Goal: Navigation & Orientation: Find specific page/section

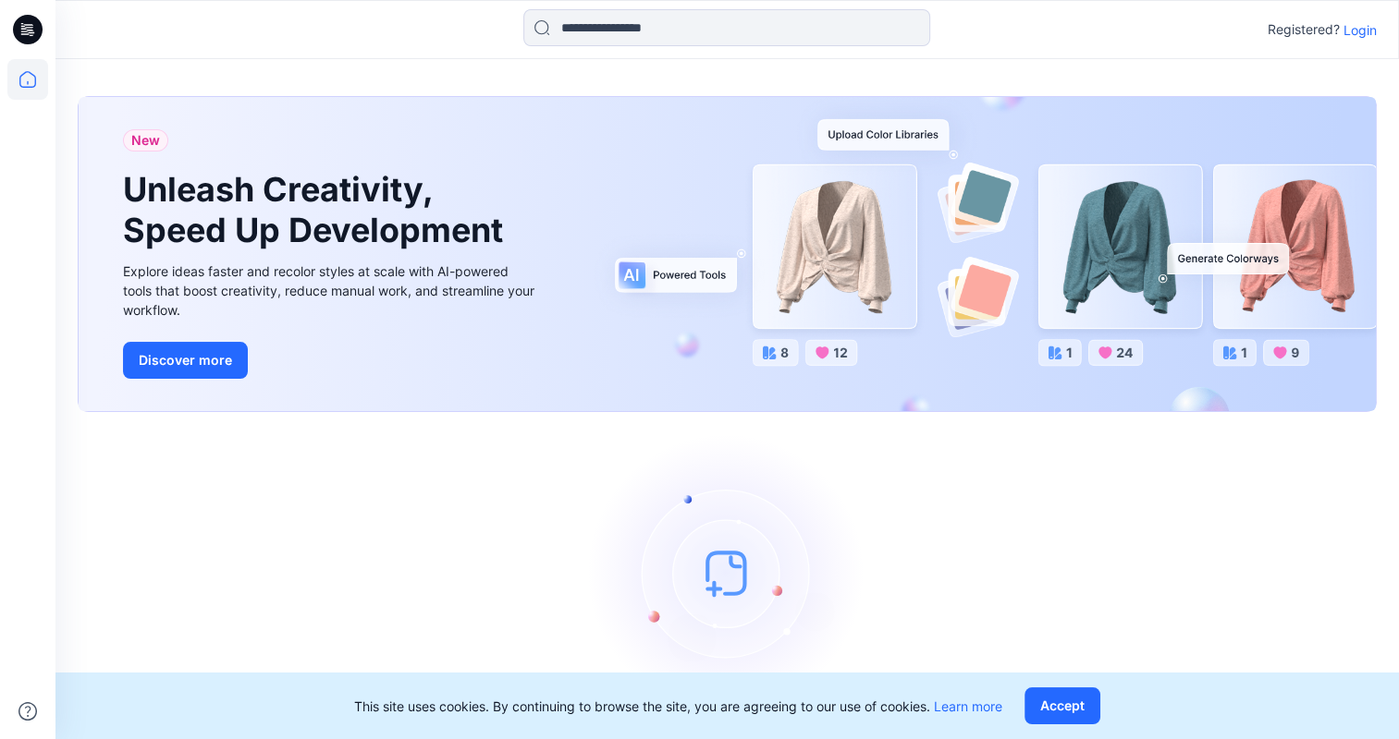
click at [1361, 26] on p "Login" at bounding box center [1359, 29] width 33 height 19
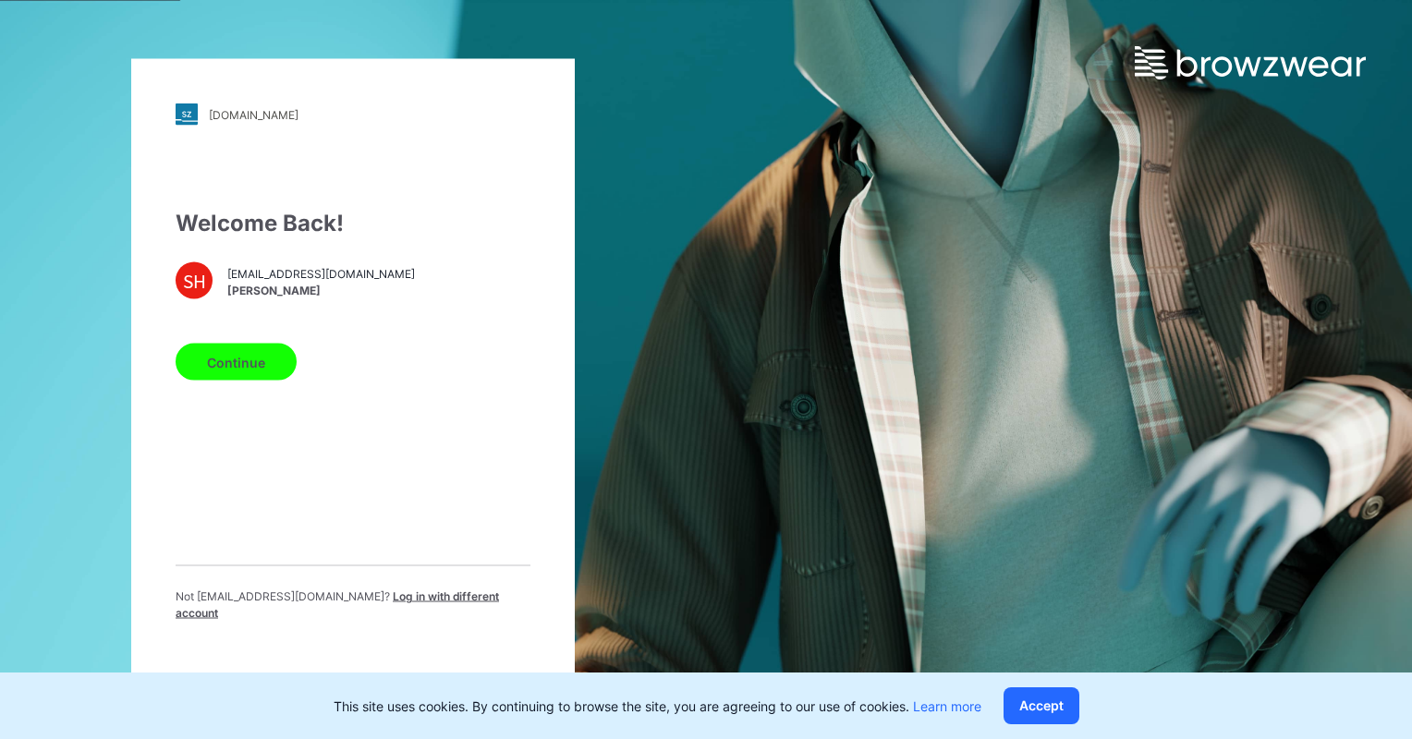
click at [246, 365] on button "Continue" at bounding box center [236, 362] width 121 height 37
click at [250, 377] on button "Continue" at bounding box center [236, 362] width 121 height 37
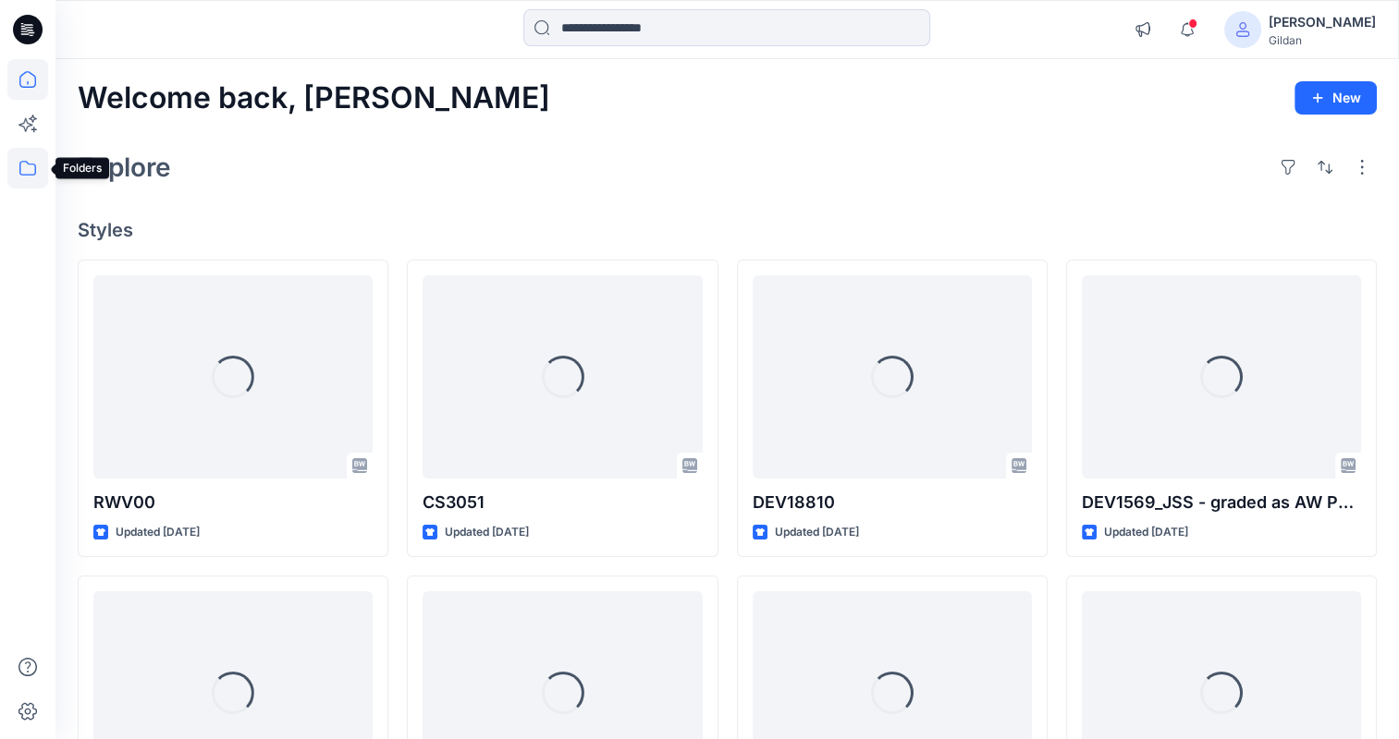
click at [15, 163] on icon at bounding box center [27, 168] width 41 height 41
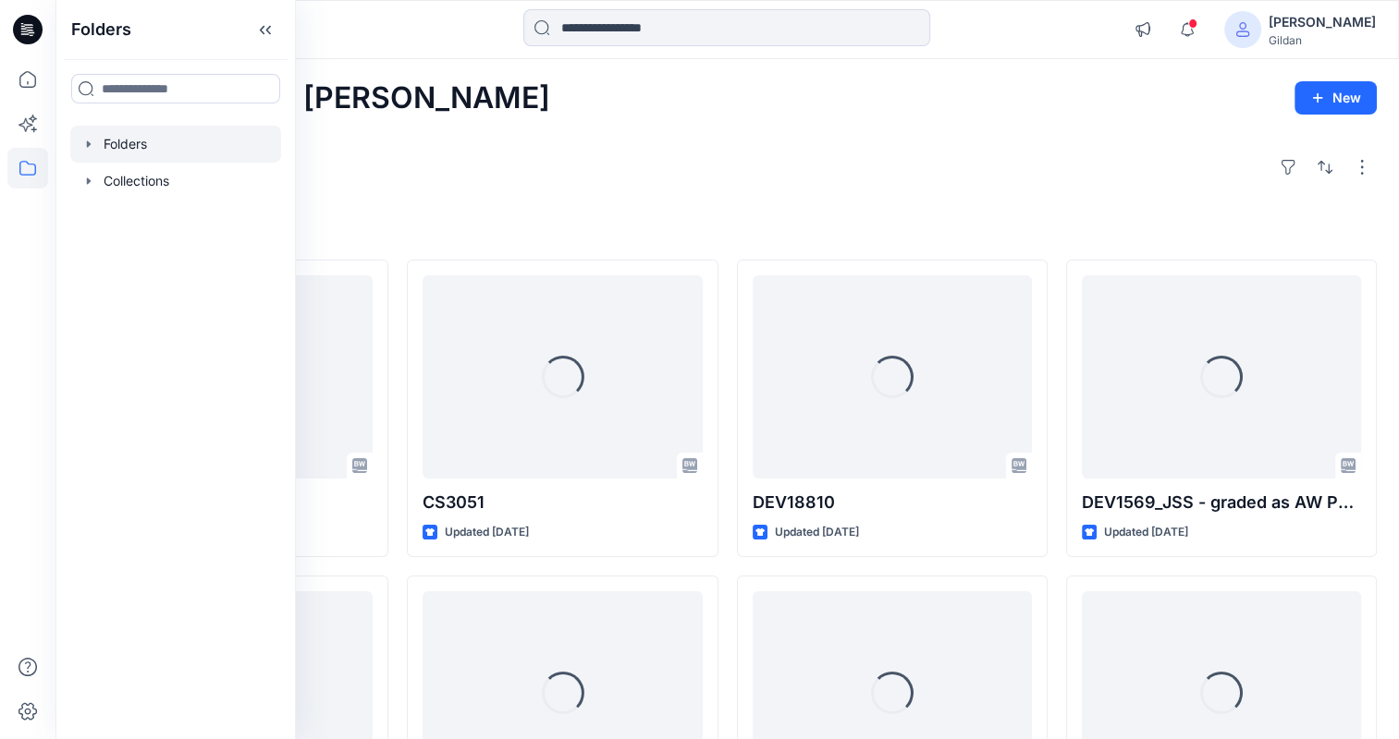
click at [139, 137] on div at bounding box center [175, 144] width 211 height 37
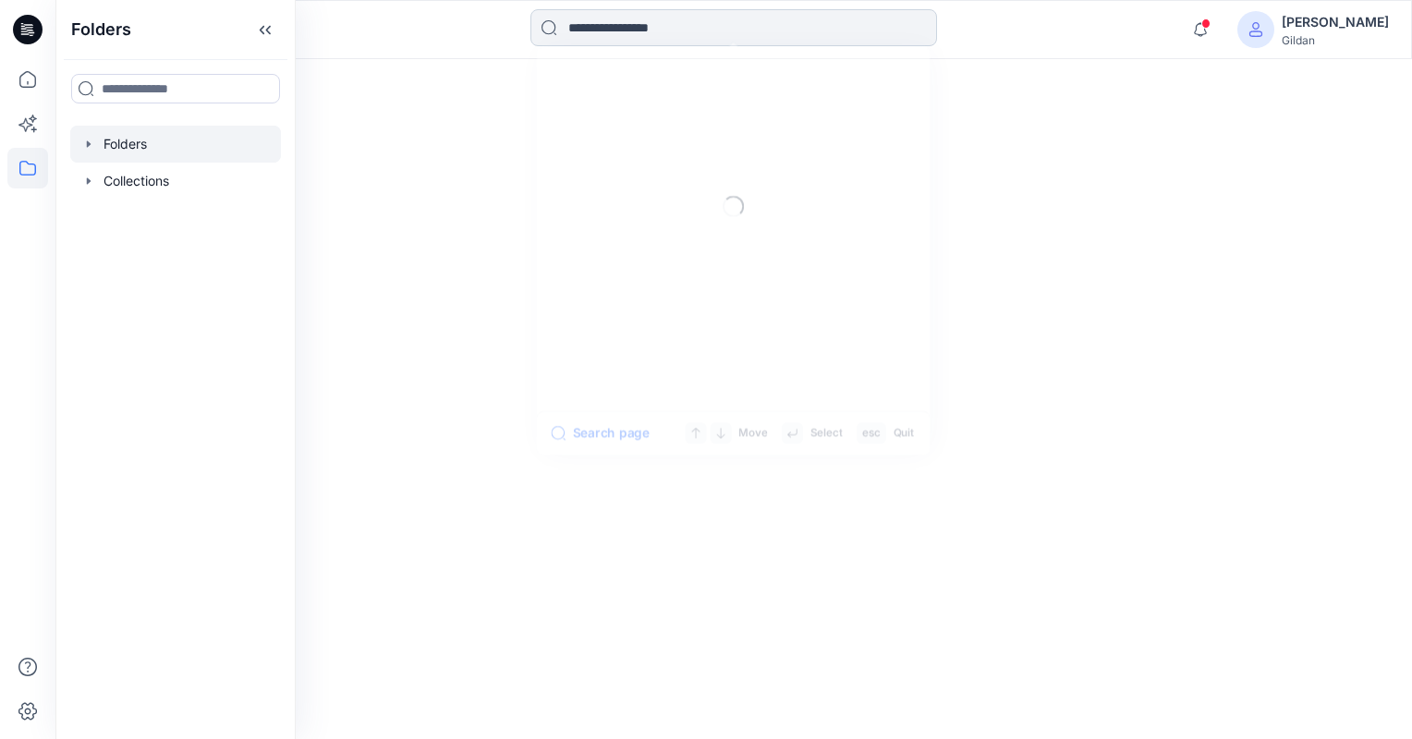
click at [648, 32] on input at bounding box center [734, 27] width 407 height 37
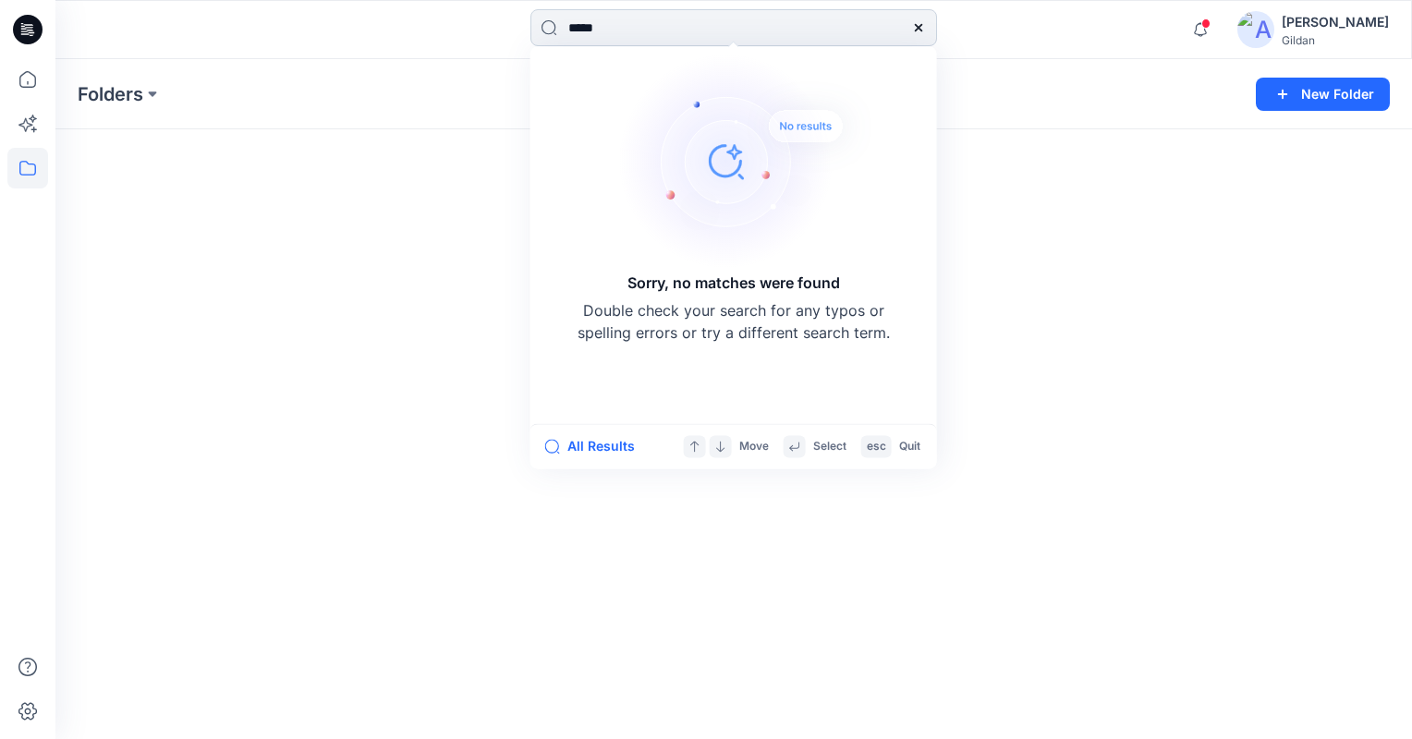
type input "*****"
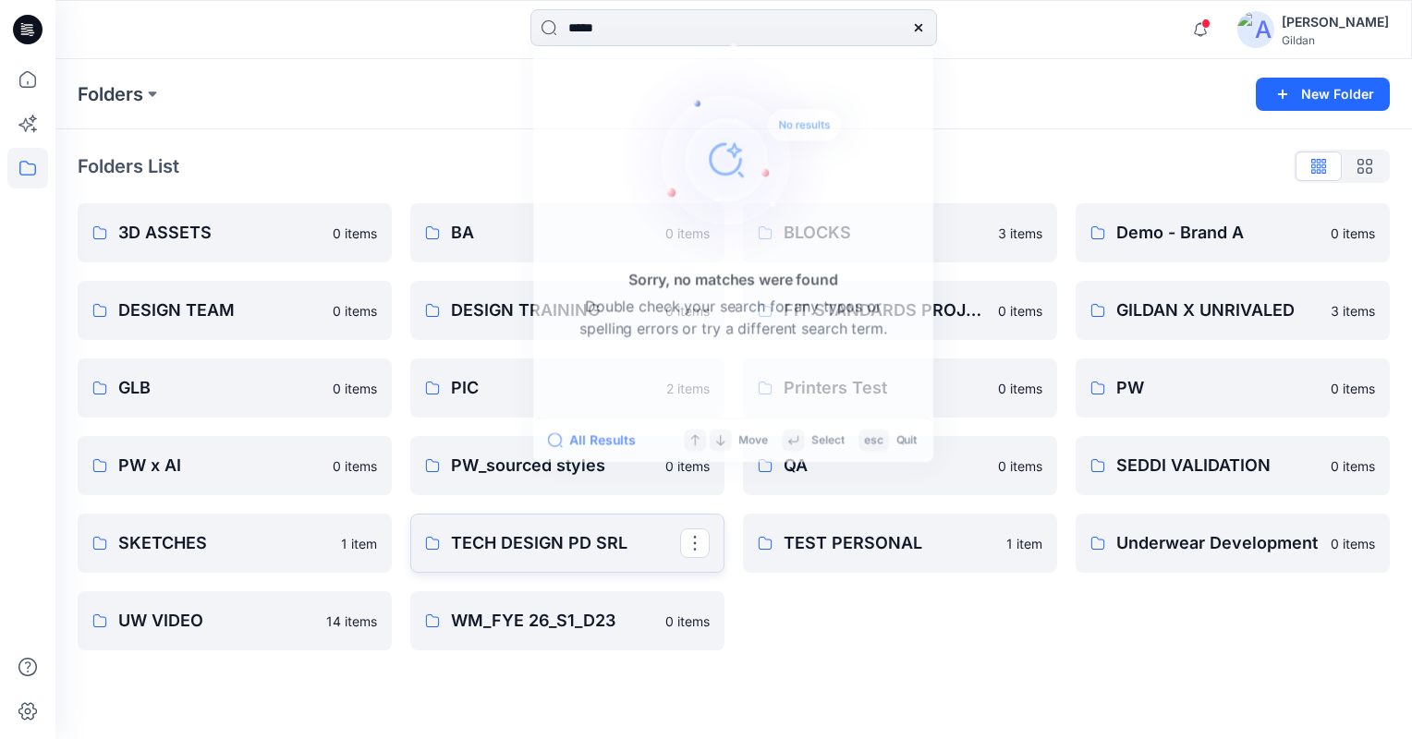
click at [588, 556] on link "TECH DESIGN PD SRL" at bounding box center [567, 543] width 314 height 59
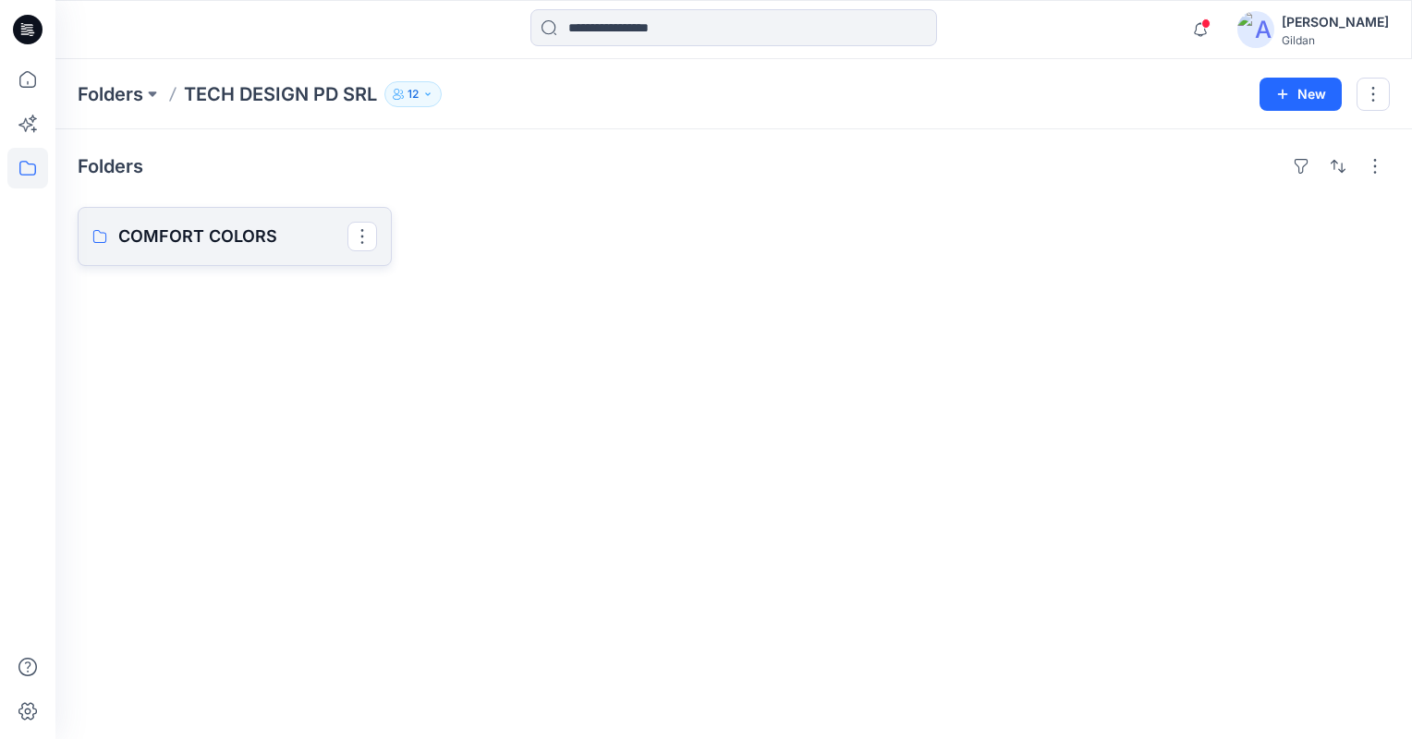
click at [255, 242] on p "COMFORT COLORS" at bounding box center [232, 237] width 229 height 26
